Goal: Task Accomplishment & Management: Complete application form

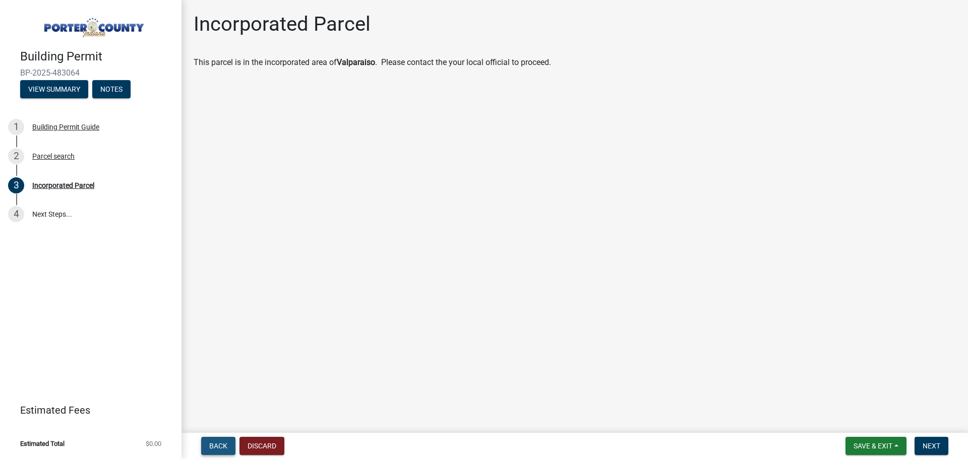
click at [216, 446] on span "Back" at bounding box center [218, 446] width 18 height 8
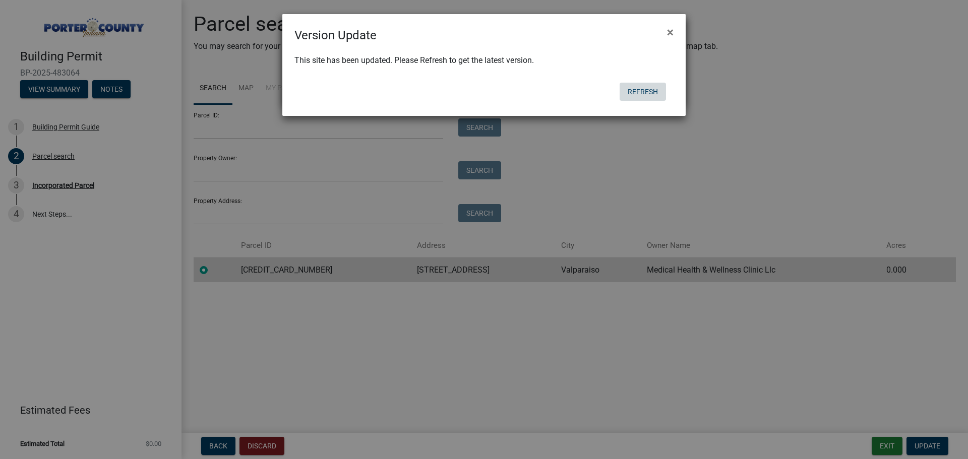
click at [640, 95] on button "Refresh" at bounding box center [643, 92] width 46 height 18
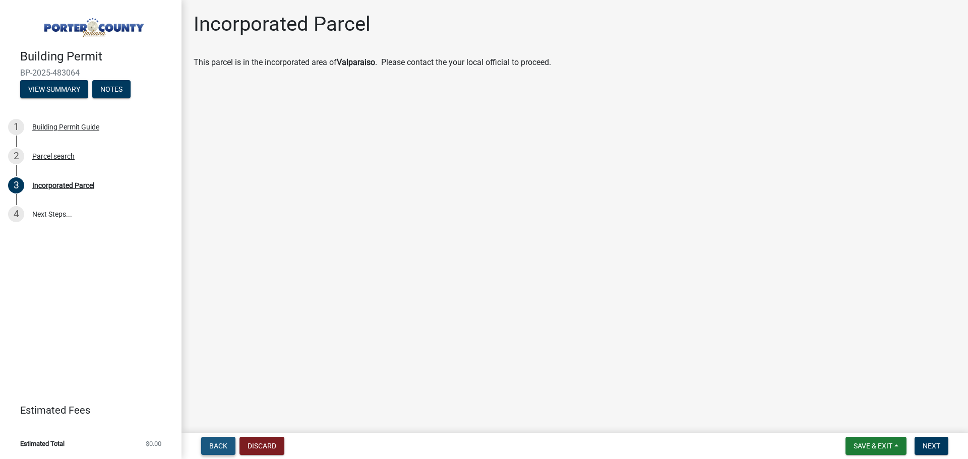
click at [221, 449] on span "Back" at bounding box center [218, 446] width 18 height 8
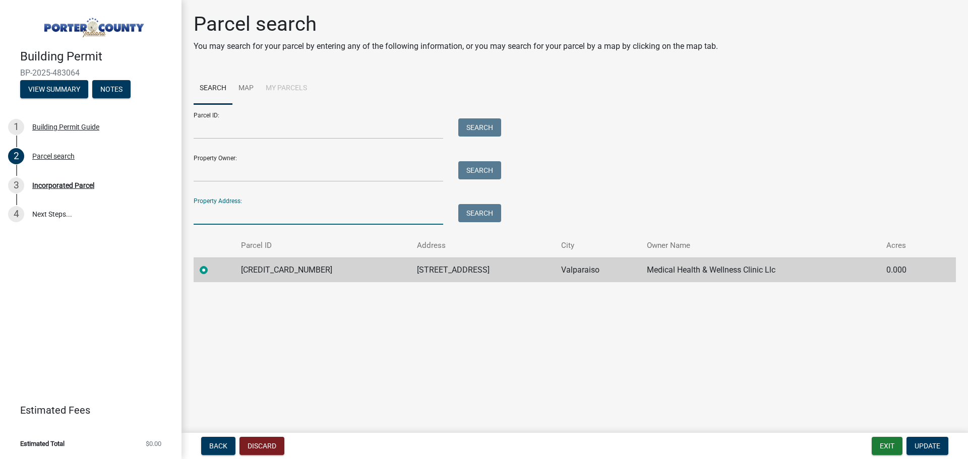
click at [254, 212] on input "Property Address:" at bounding box center [319, 214] width 250 height 21
paste input "[STREET_ADDRESS]"
drag, startPoint x: 349, startPoint y: 217, endPoint x: 479, endPoint y: 211, distance: 129.8
click at [479, 211] on button "Search" at bounding box center [479, 213] width 43 height 18
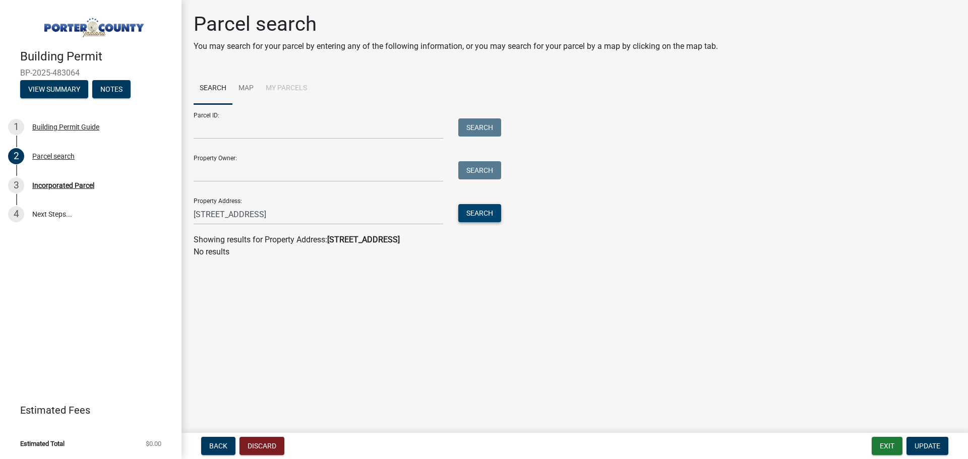
click at [476, 211] on button "Search" at bounding box center [479, 213] width 43 height 18
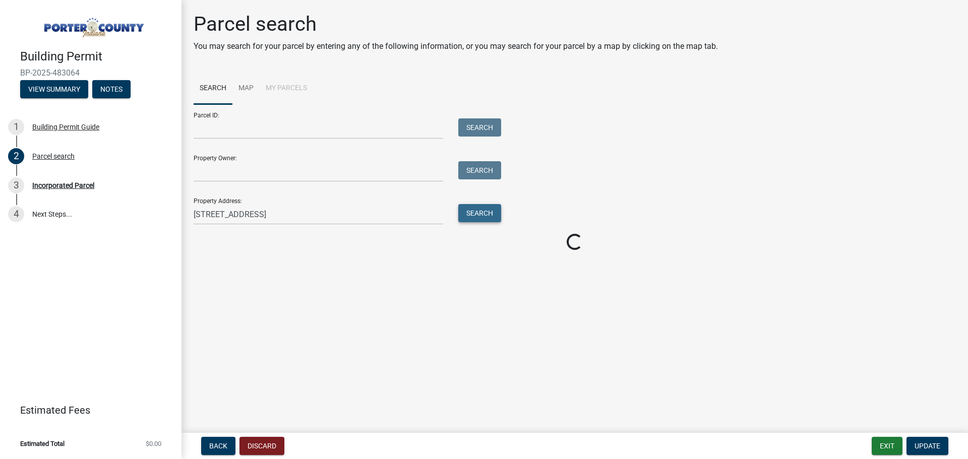
click at [476, 211] on button "Search" at bounding box center [479, 213] width 43 height 18
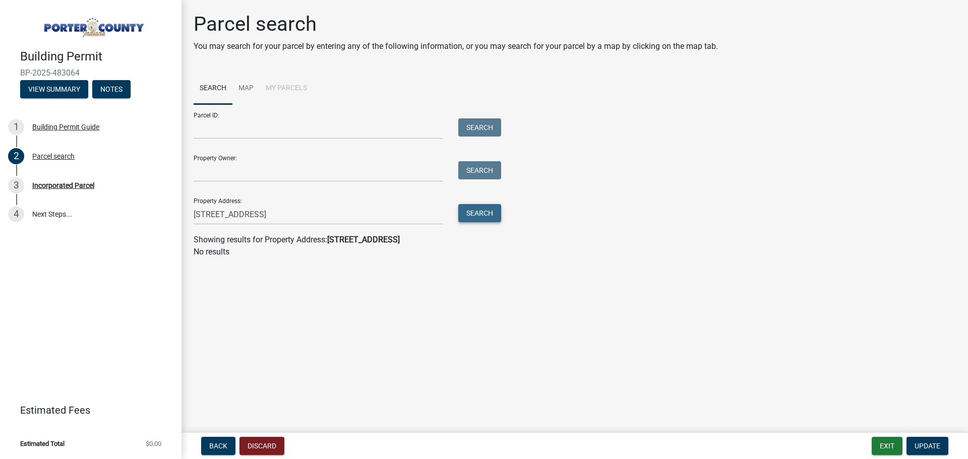
click at [476, 211] on button "Search" at bounding box center [479, 213] width 43 height 18
click at [356, 216] on input "[STREET_ADDRESS]" at bounding box center [319, 214] width 250 height 21
type input "[STREET_ADDRESS]"
click at [480, 205] on button "Search" at bounding box center [479, 213] width 43 height 18
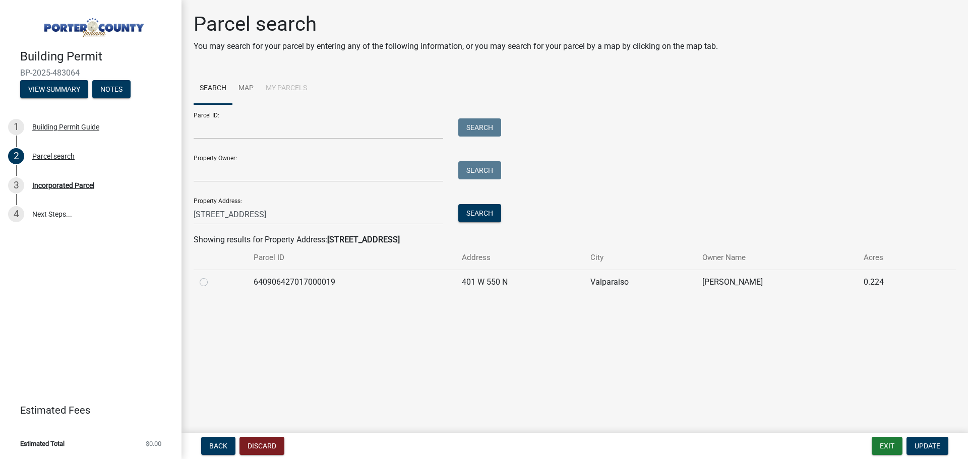
click at [212, 276] on label at bounding box center [212, 276] width 0 height 0
click at [212, 280] on input "radio" at bounding box center [215, 279] width 7 height 7
radio input "true"
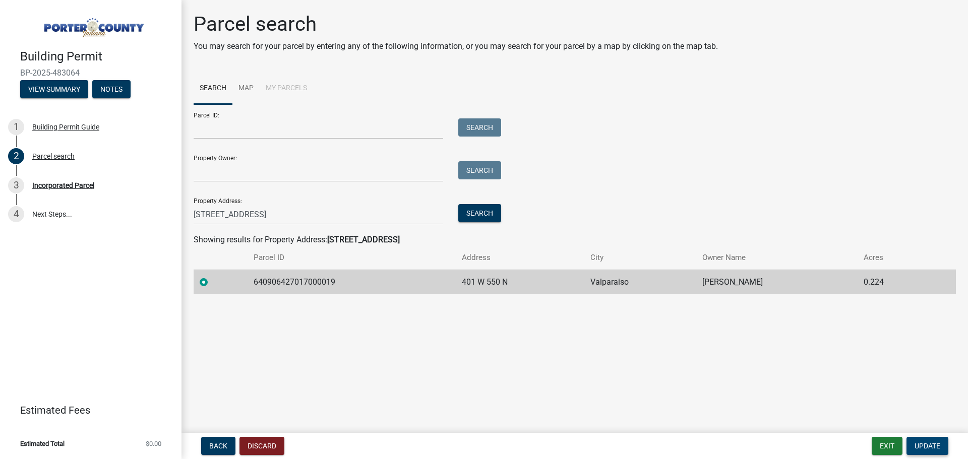
click at [920, 444] on span "Update" at bounding box center [928, 446] width 26 height 8
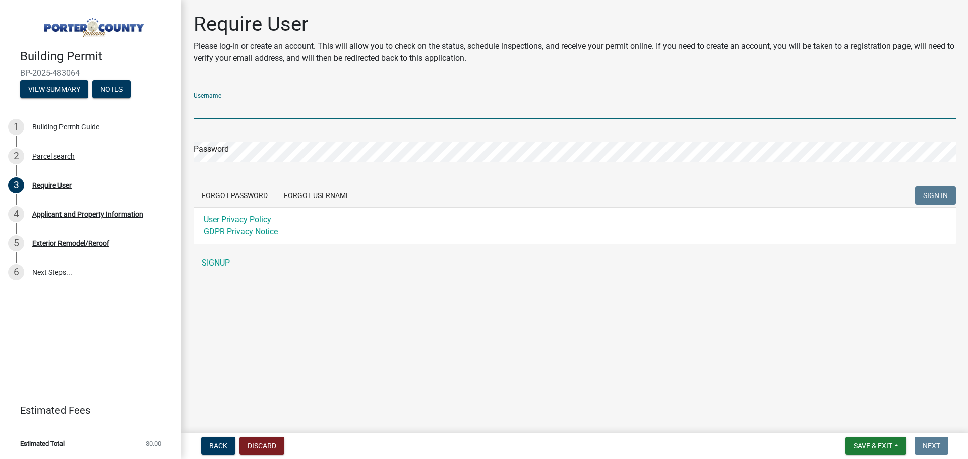
click at [463, 112] on input "Username" at bounding box center [575, 109] width 763 height 21
click at [256, 109] on input "Username" at bounding box center [575, 109] width 763 height 21
type input "s"
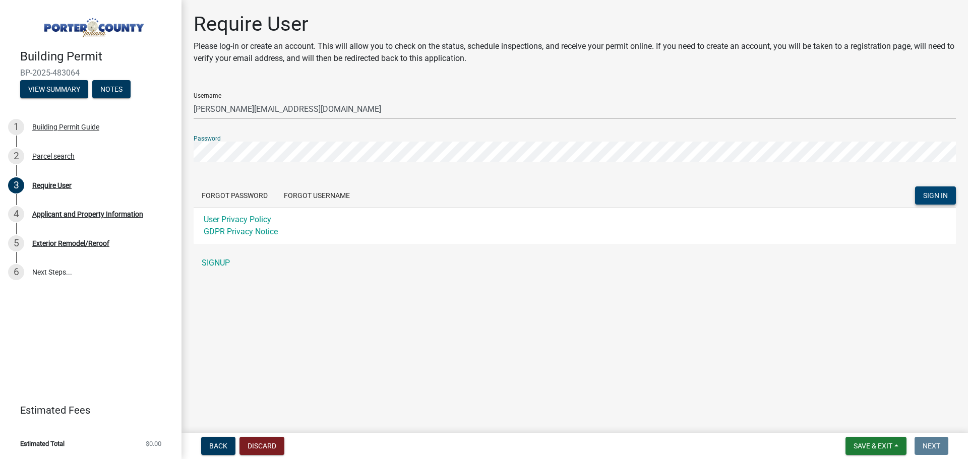
click at [945, 195] on span "SIGN IN" at bounding box center [935, 196] width 25 height 8
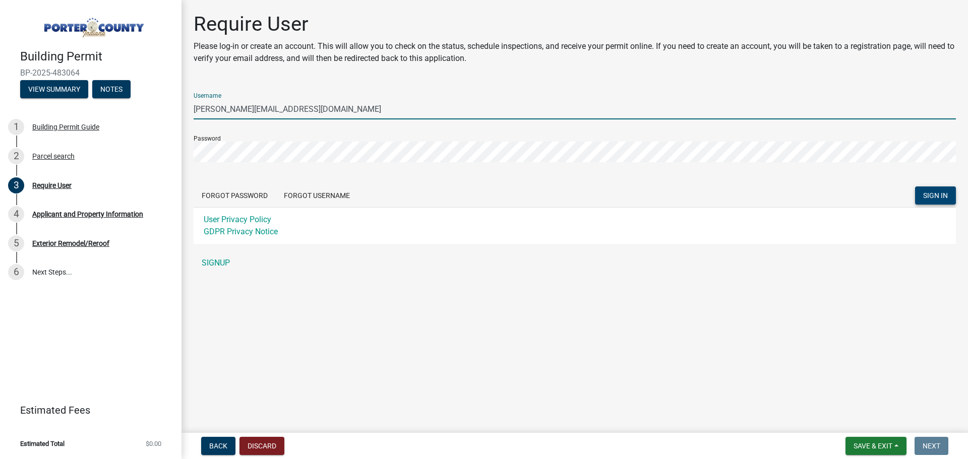
click at [215, 108] on input "[PERSON_NAME][EMAIL_ADDRESS][DOMAIN_NAME]" at bounding box center [575, 109] width 763 height 21
click at [915, 187] on button "SIGN IN" at bounding box center [935, 196] width 41 height 18
drag, startPoint x: 610, startPoint y: 1, endPoint x: 488, endPoint y: 84, distance: 148.1
click at [488, 84] on div "Require User Please log-in or create an account. This will allow you to check o…" at bounding box center [575, 147] width 778 height 270
click at [225, 110] on input "[PERSON_NAME][EMAIL_ADDRESS][DOMAIN_NAME]" at bounding box center [575, 109] width 763 height 21
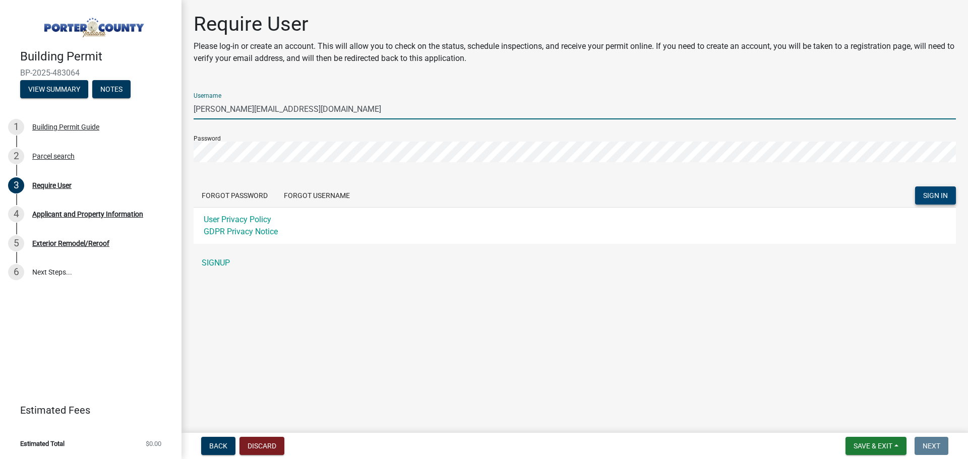
type input "[PERSON_NAME][EMAIL_ADDRESS][DOMAIN_NAME]"
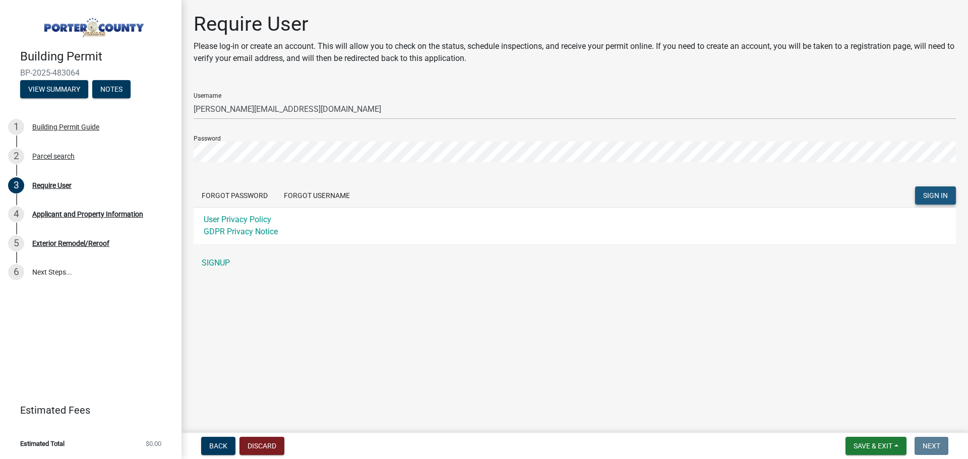
click at [928, 196] on span "SIGN IN" at bounding box center [935, 196] width 25 height 8
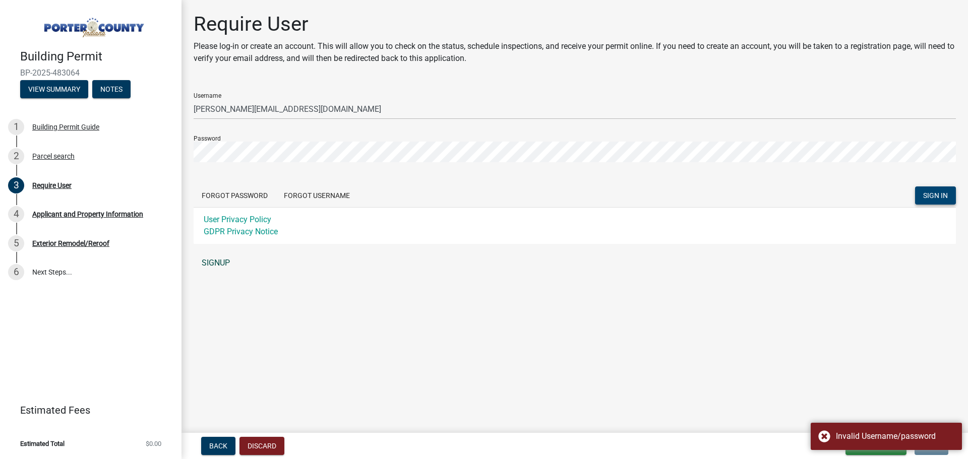
click at [220, 260] on link "SIGNUP" at bounding box center [575, 263] width 763 height 20
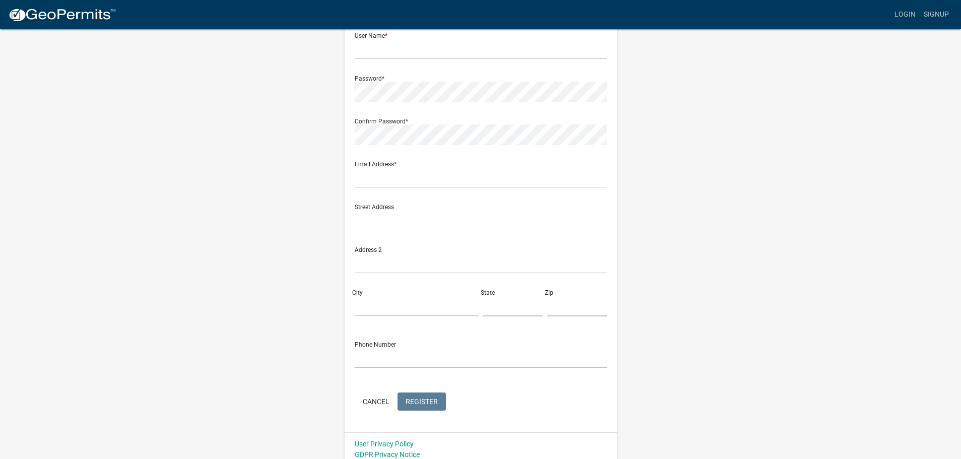
scroll to position [108, 0]
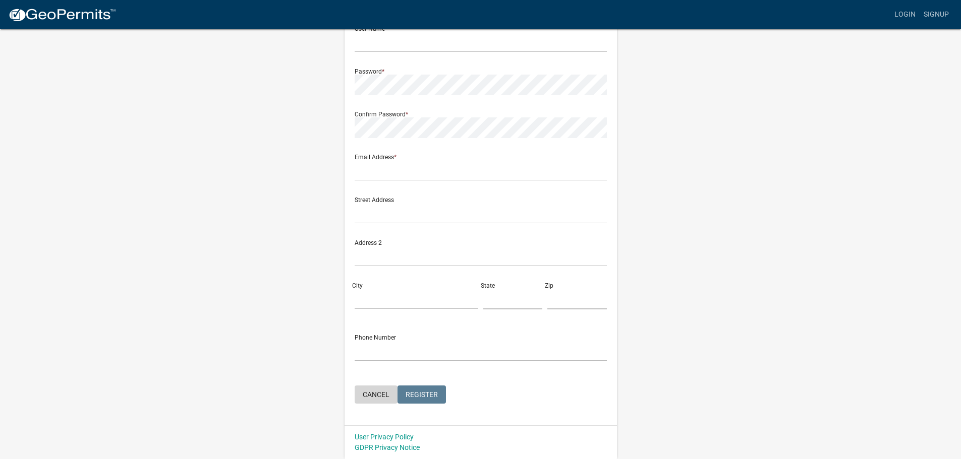
click at [383, 394] on button "Cancel" at bounding box center [376, 395] width 43 height 18
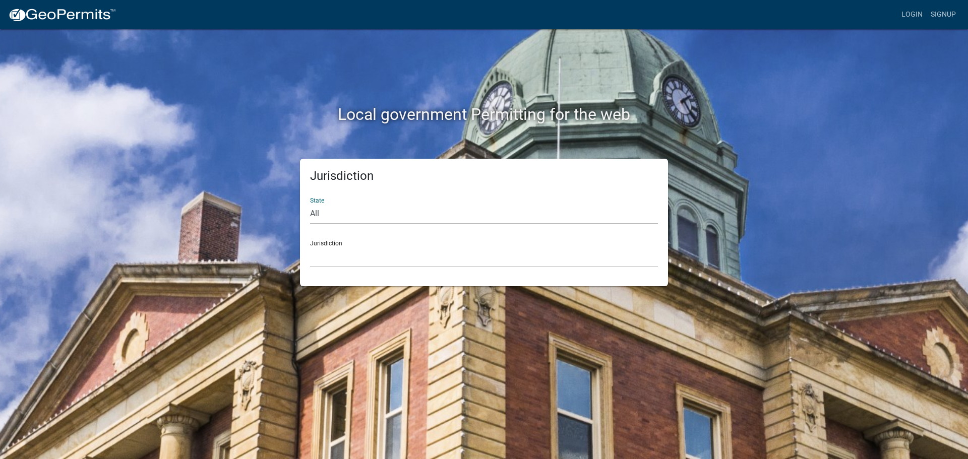
click at [315, 209] on select "All [US_STATE] [US_STATE] [US_STATE] [US_STATE] [US_STATE] [US_STATE] [US_STATE…" at bounding box center [484, 214] width 348 height 21
click at [322, 218] on select "All [US_STATE] [US_STATE] [US_STATE] [US_STATE] [US_STATE] [US_STATE] [US_STATE…" at bounding box center [484, 214] width 348 height 21
select select "[US_STATE]"
click at [310, 204] on select "All [US_STATE] [US_STATE] [US_STATE] [US_STATE] [US_STATE] [US_STATE] [US_STATE…" at bounding box center [484, 214] width 348 height 21
click at [330, 262] on select "City of [GEOGRAPHIC_DATA], [US_STATE] City of [GEOGRAPHIC_DATA], [US_STATE] Cit…" at bounding box center [484, 257] width 348 height 21
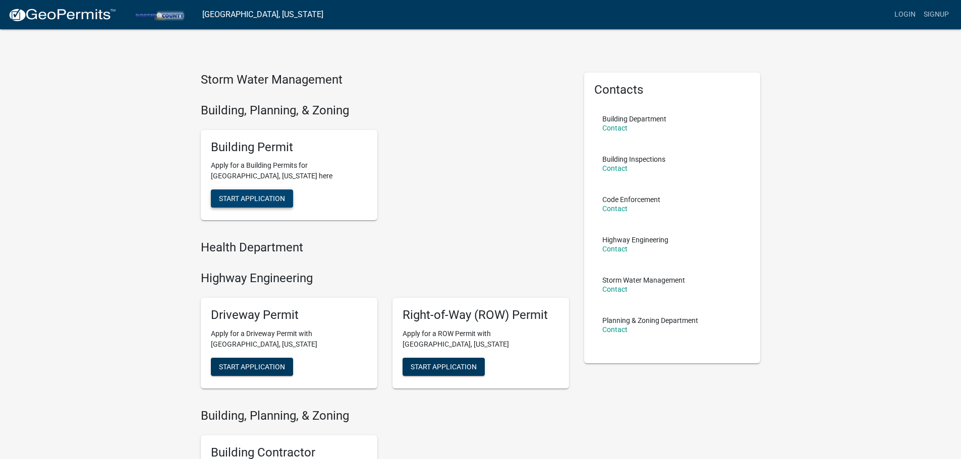
click at [269, 196] on span "Start Application" at bounding box center [252, 199] width 66 height 8
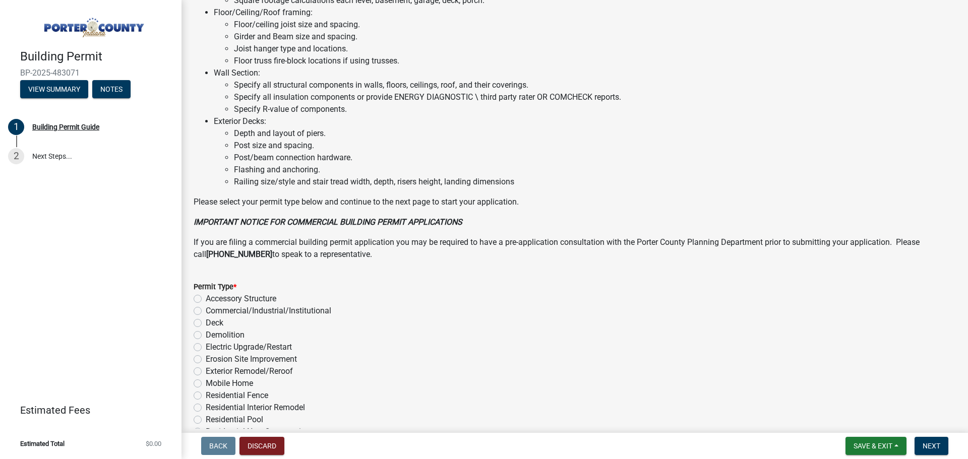
scroll to position [681, 0]
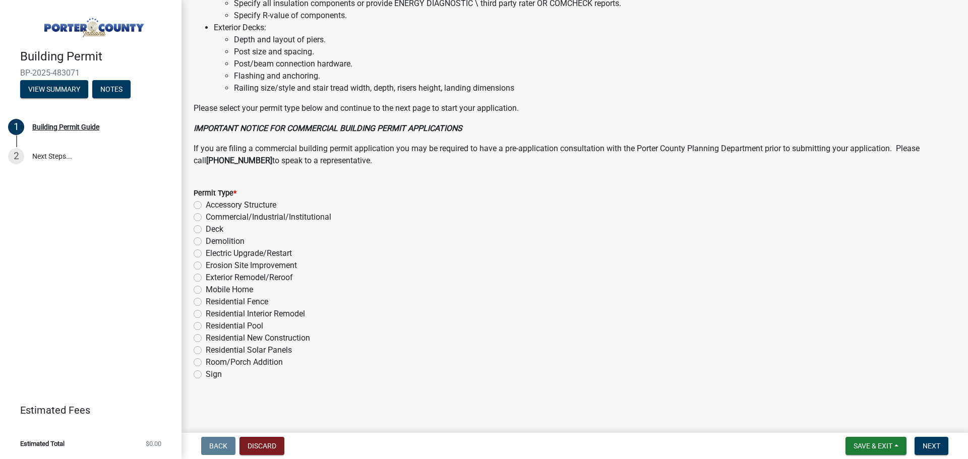
click at [206, 276] on label "Exterior Remodel/Reroof" at bounding box center [249, 278] width 87 height 12
click at [206, 276] on input "Exterior Remodel/Reroof" at bounding box center [209, 275] width 7 height 7
radio input "true"
click at [939, 445] on span "Next" at bounding box center [932, 446] width 18 height 8
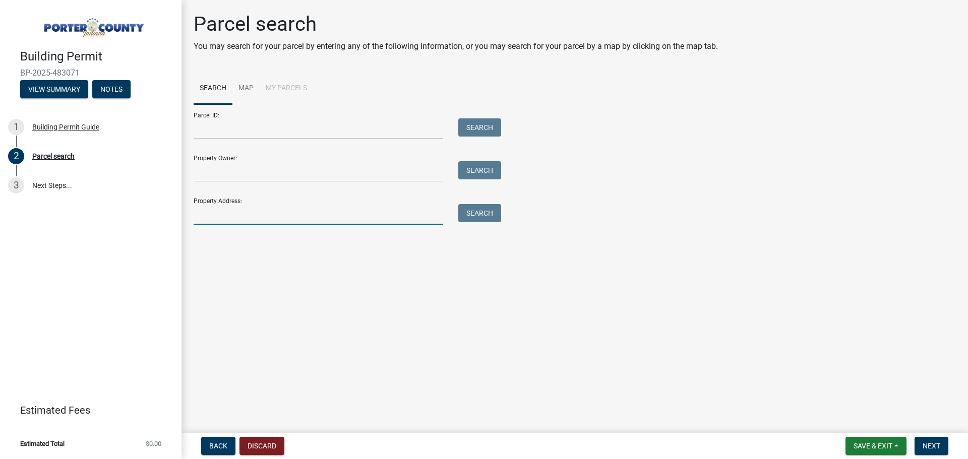
click at [234, 214] on input "Property Address:" at bounding box center [319, 214] width 250 height 21
click at [474, 209] on button "Search" at bounding box center [479, 213] width 43 height 18
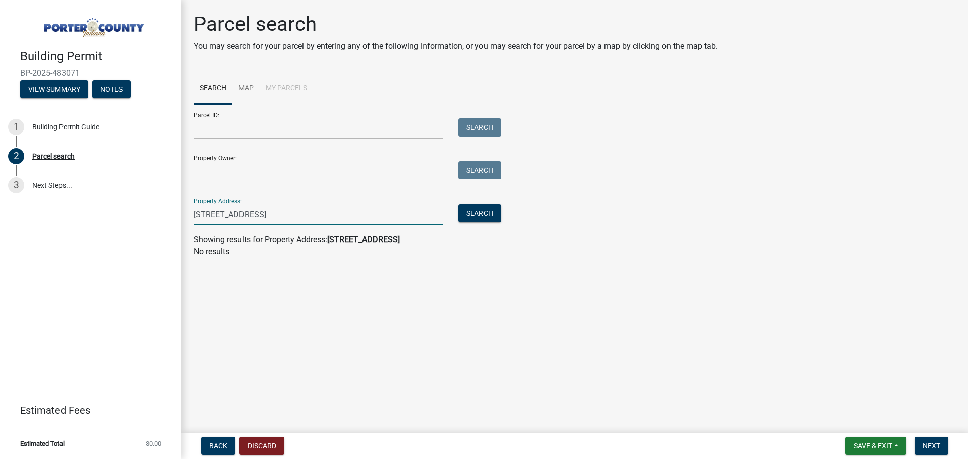
drag, startPoint x: 351, startPoint y: 219, endPoint x: 269, endPoint y: 211, distance: 82.1
click at [269, 211] on input "[STREET_ADDRESS]" at bounding box center [319, 214] width 250 height 21
type input "[STREET_ADDRESS]"
click at [482, 208] on button "Search" at bounding box center [479, 213] width 43 height 18
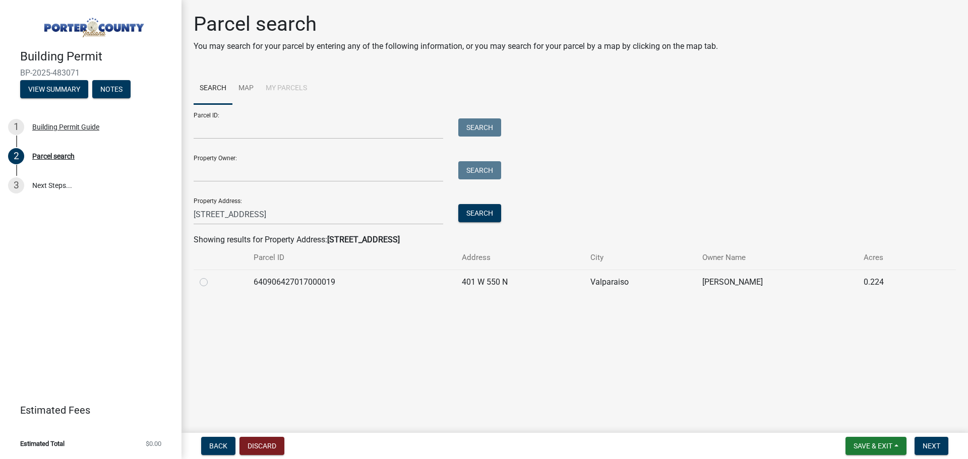
click at [212, 276] on label at bounding box center [212, 276] width 0 height 0
click at [212, 283] on input "radio" at bounding box center [215, 279] width 7 height 7
radio input "true"
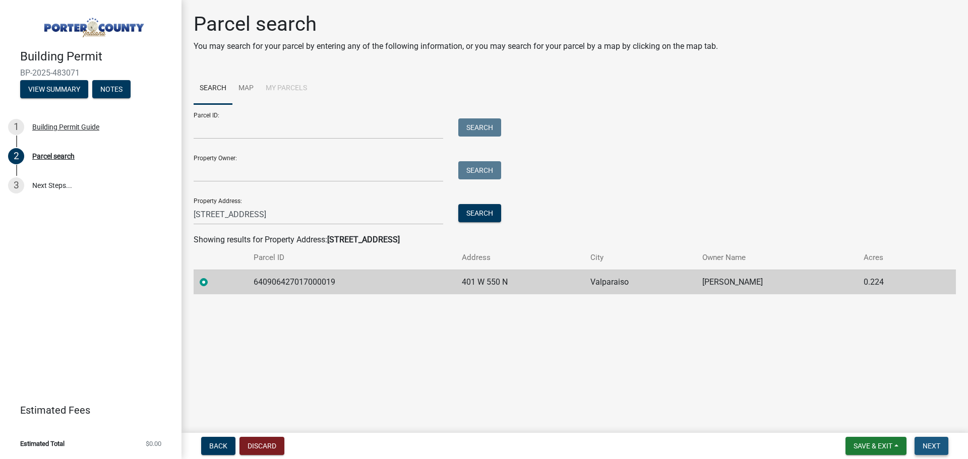
click at [937, 447] on span "Next" at bounding box center [932, 446] width 18 height 8
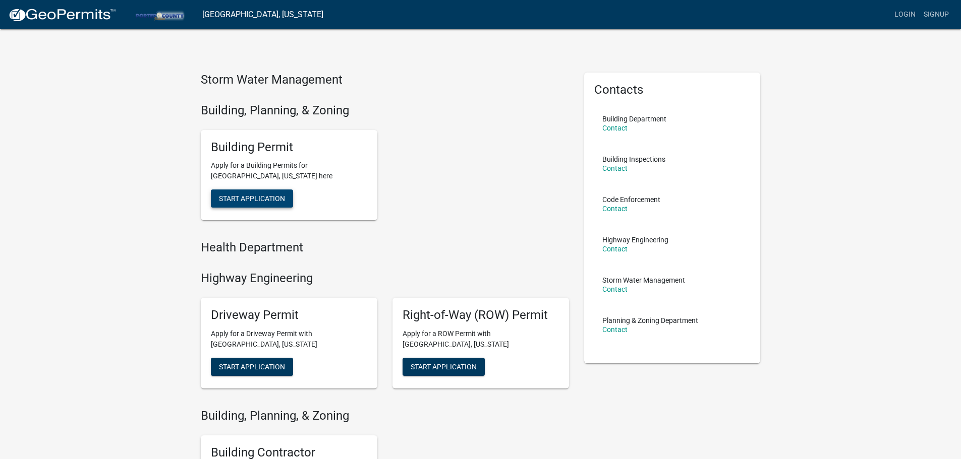
click at [247, 194] on button "Start Application" at bounding box center [252, 199] width 82 height 18
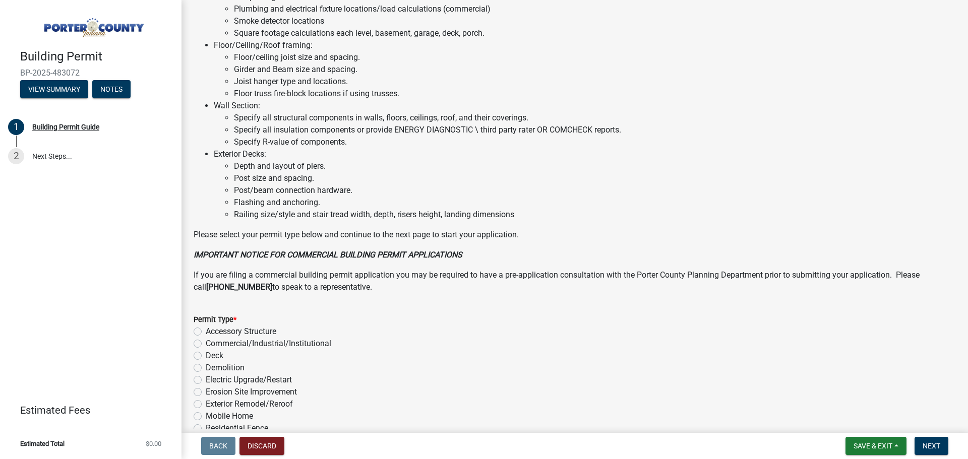
scroll to position [681, 0]
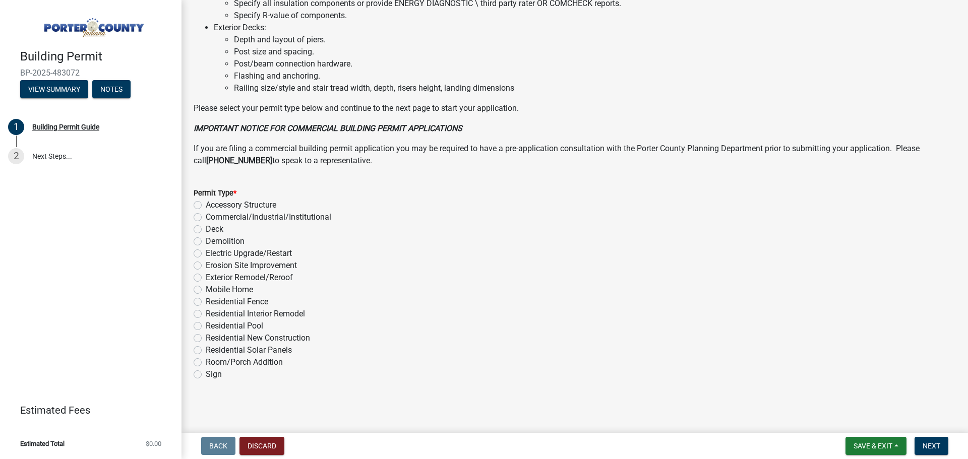
click at [234, 273] on label "Exterior Remodel/Reroof" at bounding box center [249, 278] width 87 height 12
click at [212, 273] on input "Exterior Remodel/Reroof" at bounding box center [209, 275] width 7 height 7
radio input "true"
click at [929, 447] on span "Next" at bounding box center [932, 446] width 18 height 8
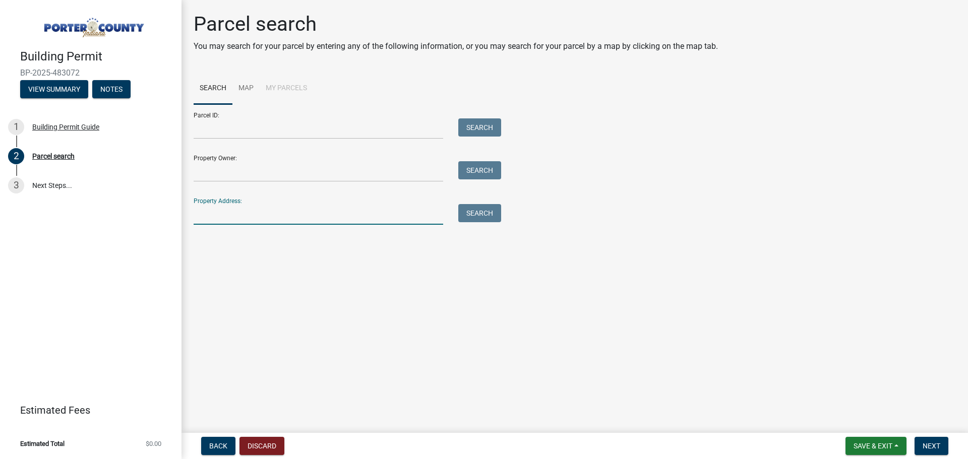
click at [244, 220] on input "Property Address:" at bounding box center [319, 214] width 250 height 21
paste input "[STREET_ADDRESS]"
click at [473, 213] on button "Search" at bounding box center [479, 213] width 43 height 18
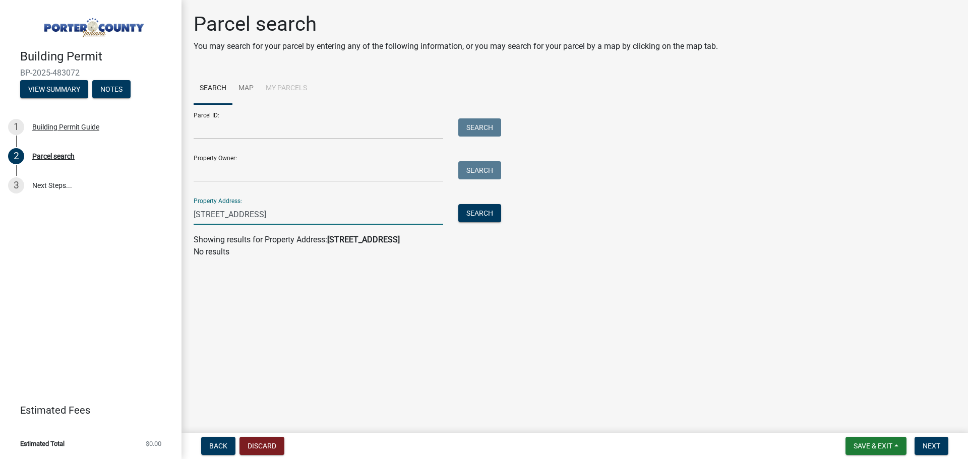
drag, startPoint x: 346, startPoint y: 214, endPoint x: 264, endPoint y: 209, distance: 82.4
click at [261, 212] on input "[STREET_ADDRESS]" at bounding box center [319, 214] width 250 height 21
type input "[STREET_ADDRESS]"
click at [475, 216] on button "Search" at bounding box center [479, 213] width 43 height 18
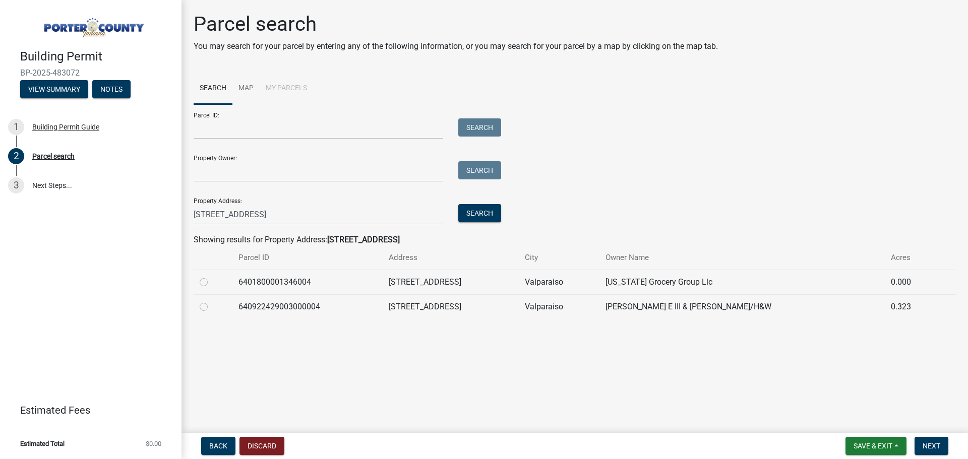
click at [212, 301] on label at bounding box center [212, 301] width 0 height 0
click at [212, 306] on input "radio" at bounding box center [215, 304] width 7 height 7
radio input "true"
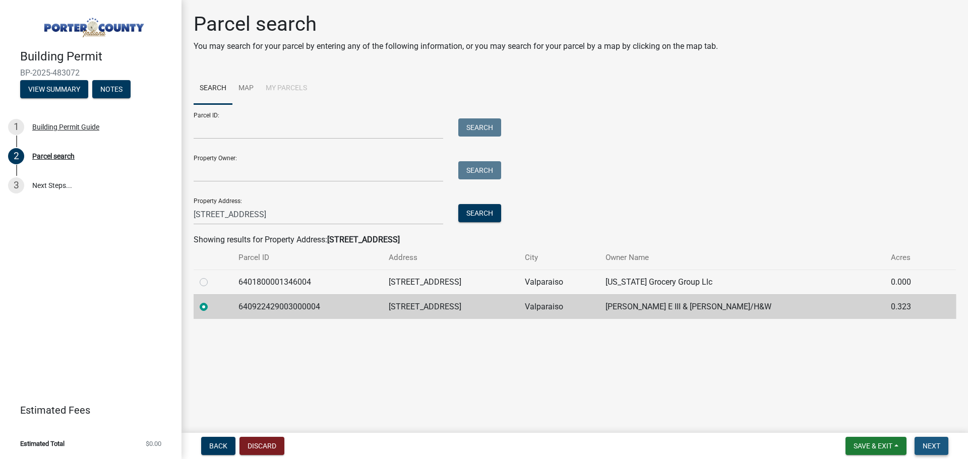
click at [934, 442] on span "Next" at bounding box center [932, 446] width 18 height 8
